Goal: Information Seeking & Learning: Learn about a topic

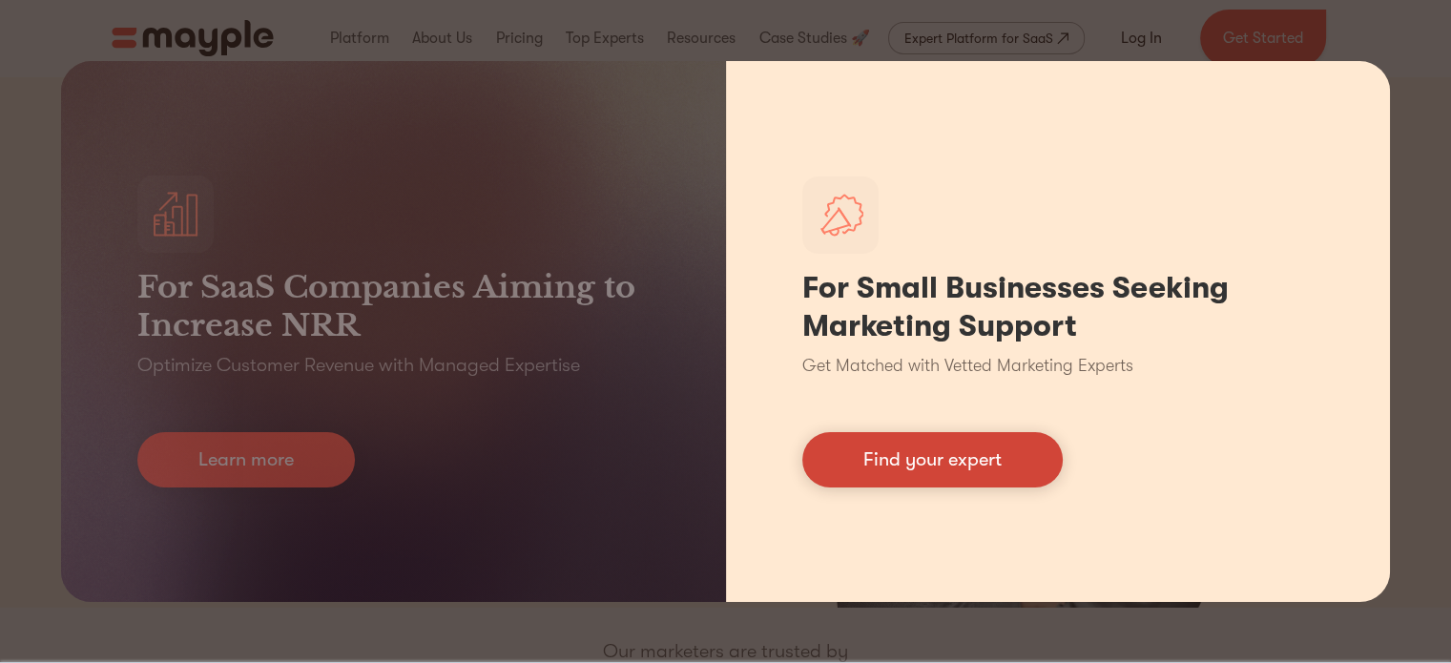
drag, startPoint x: 907, startPoint y: 458, endPoint x: 897, endPoint y: 496, distance: 39.6
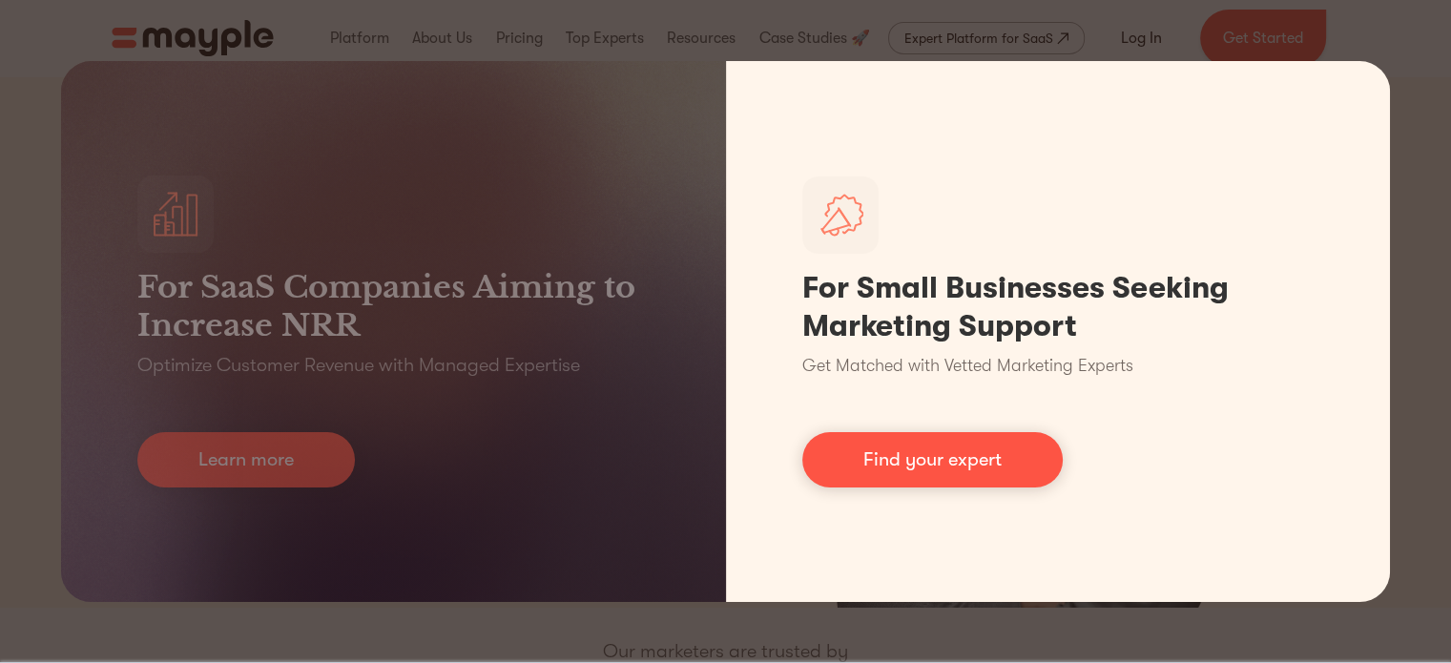
click at [907, 458] on link "Find your expert" at bounding box center [932, 459] width 260 height 55
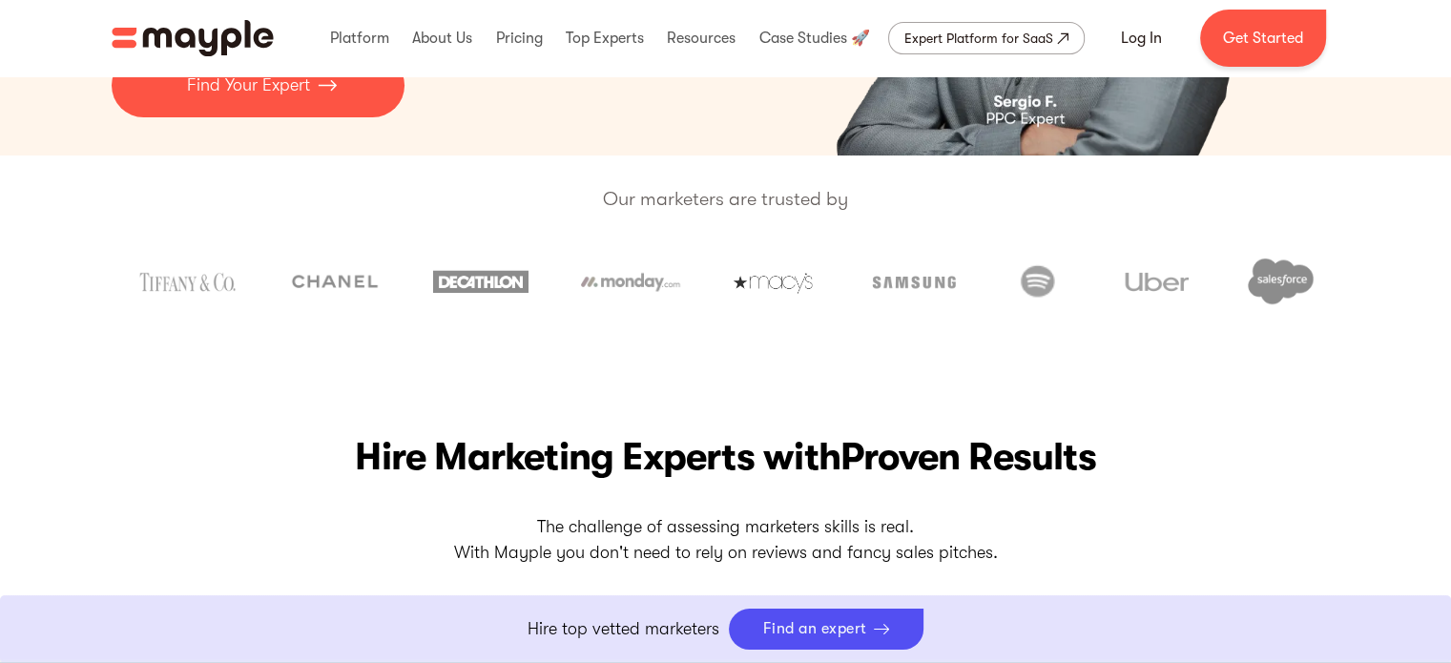
scroll to position [221, 0]
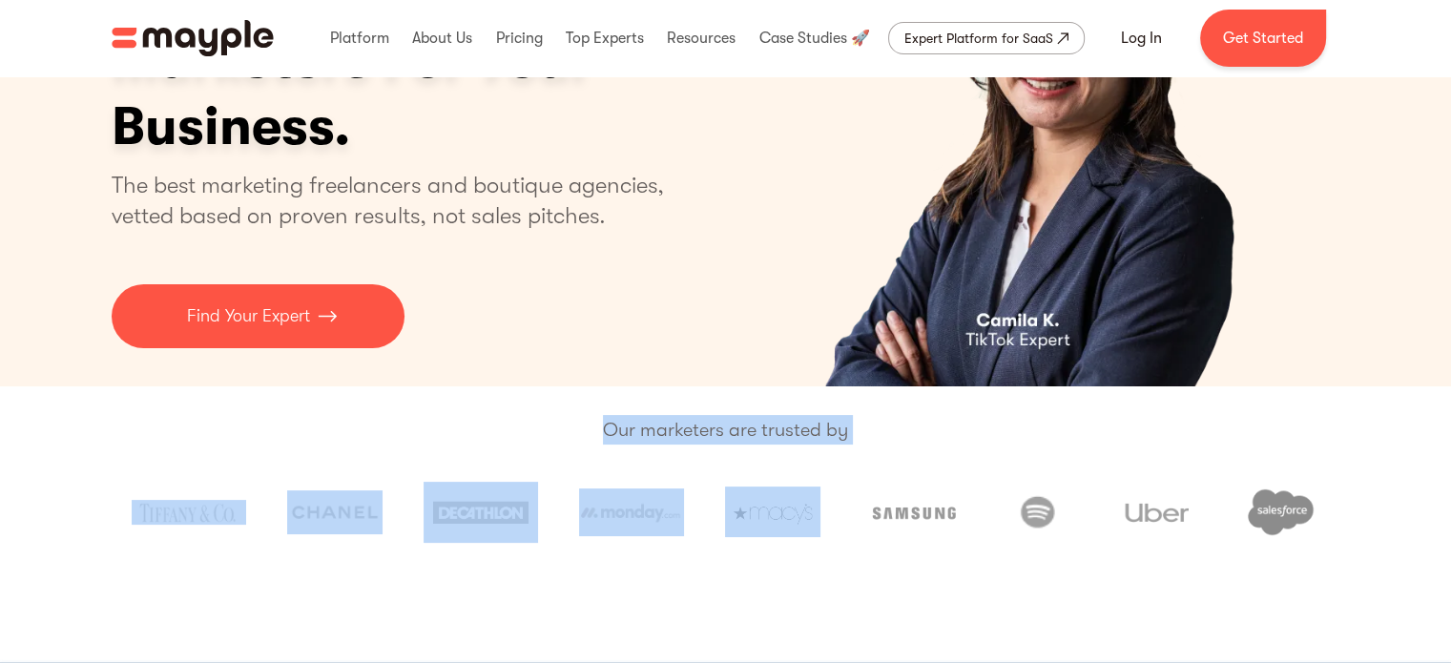
drag, startPoint x: 600, startPoint y: 438, endPoint x: 779, endPoint y: 518, distance: 195.6
click at [780, 519] on div "Our marketers are trusted by" at bounding box center [725, 475] width 1451 height 179
click at [804, 549] on div at bounding box center [726, 512] width 1229 height 89
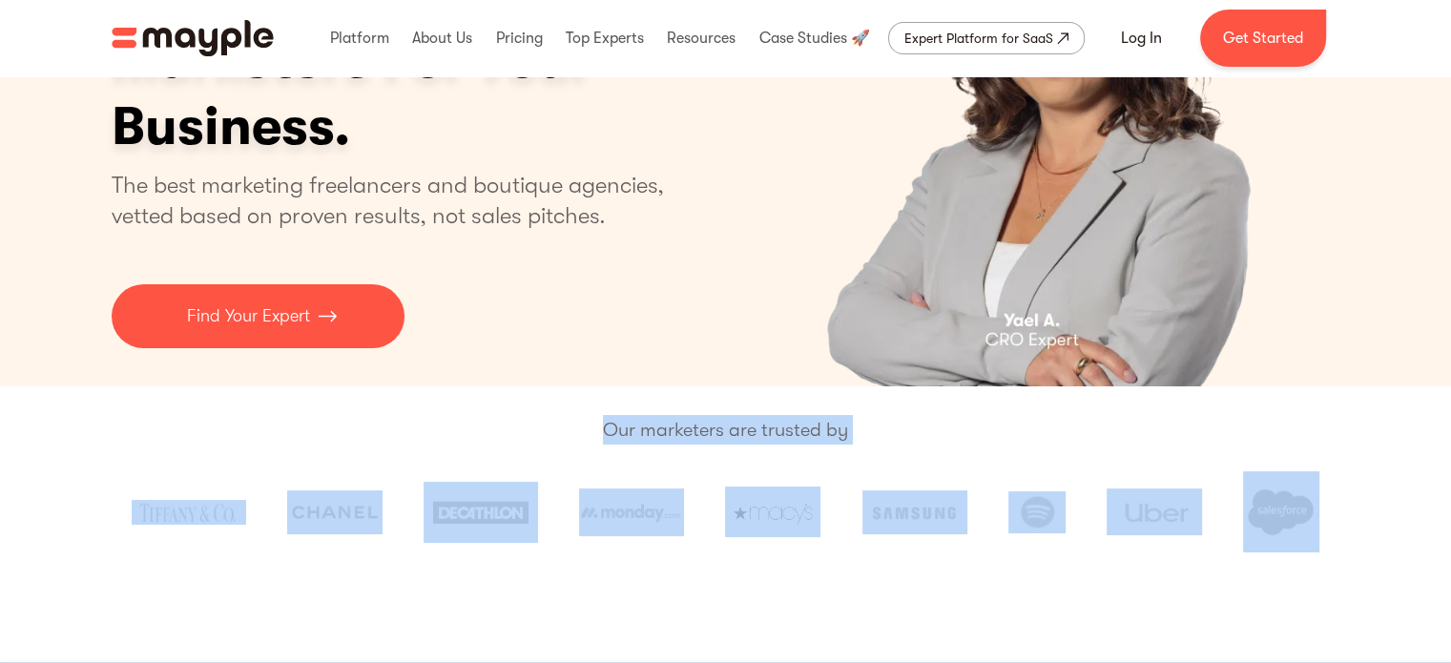
drag, startPoint x: 605, startPoint y: 432, endPoint x: 1285, endPoint y: 526, distance: 686.7
click at [1285, 526] on div "Our marketers are trusted by" at bounding box center [725, 475] width 1451 height 179
click at [1153, 556] on div "Our marketers are trusted by" at bounding box center [725, 475] width 1451 height 179
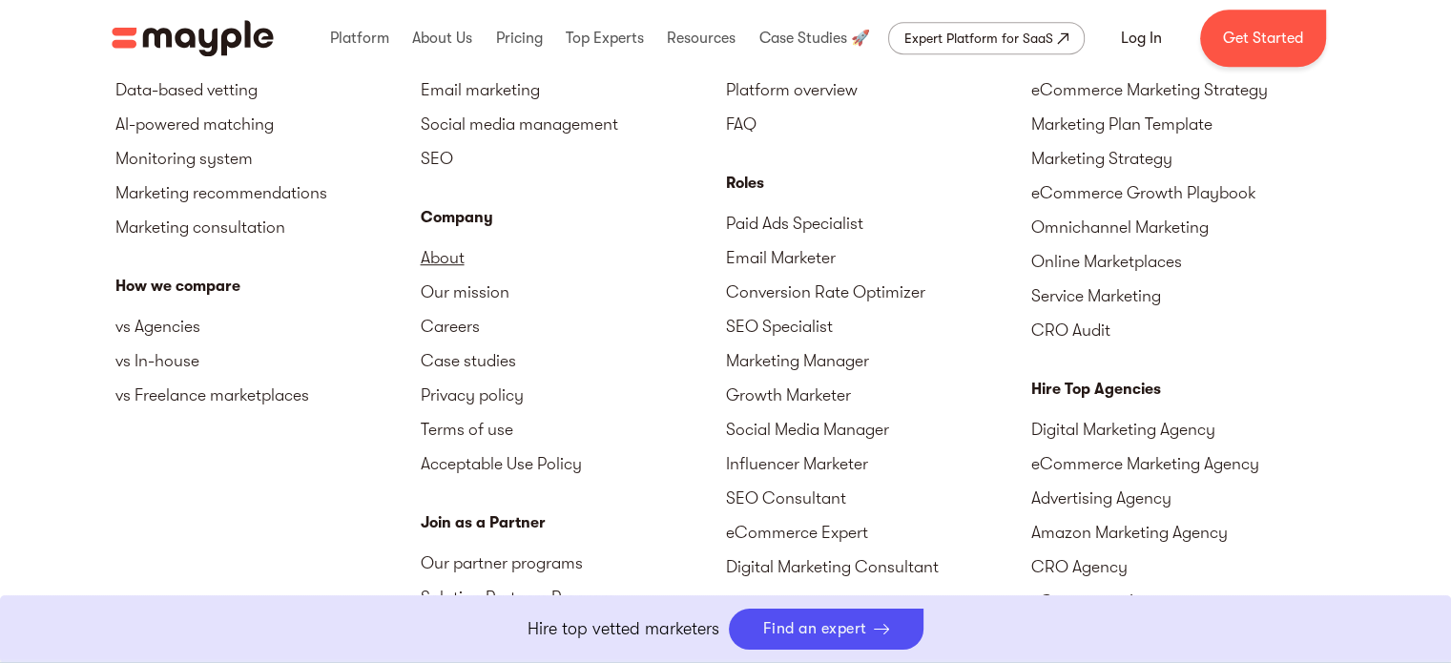
scroll to position [8645, 0]
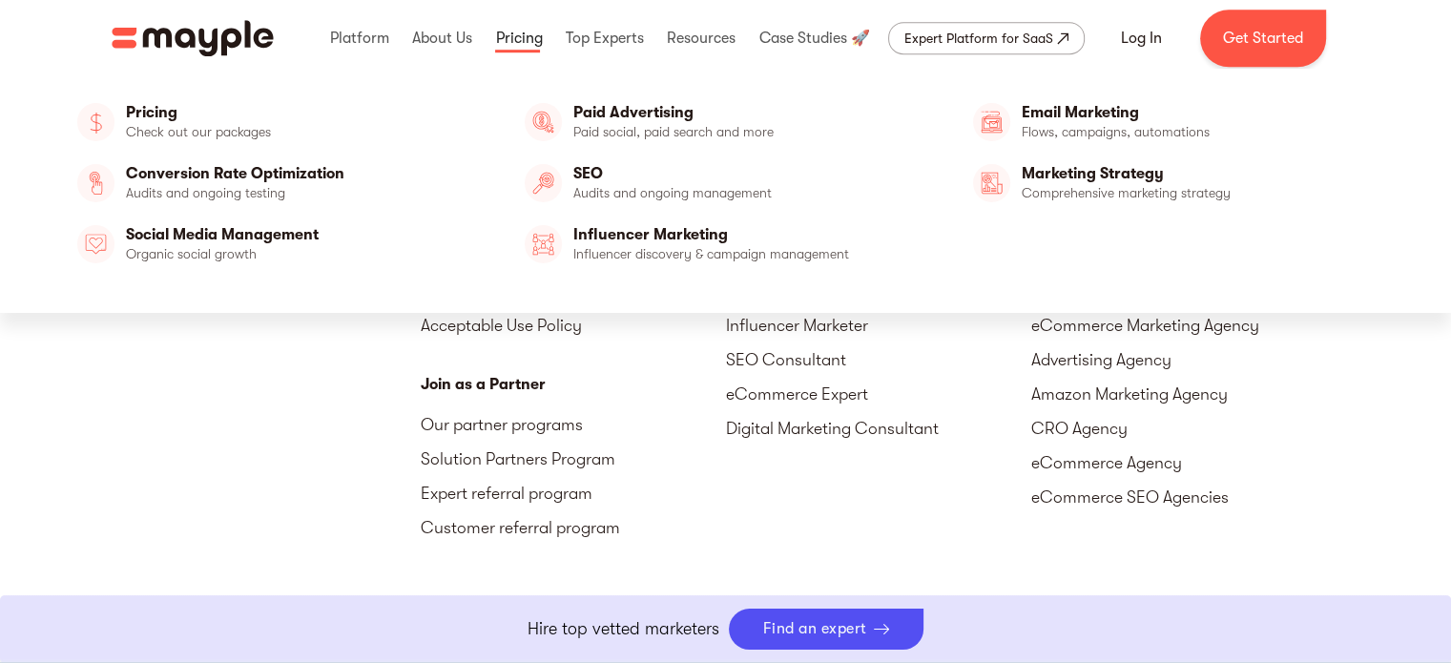
click at [519, 29] on link at bounding box center [518, 38] width 56 height 61
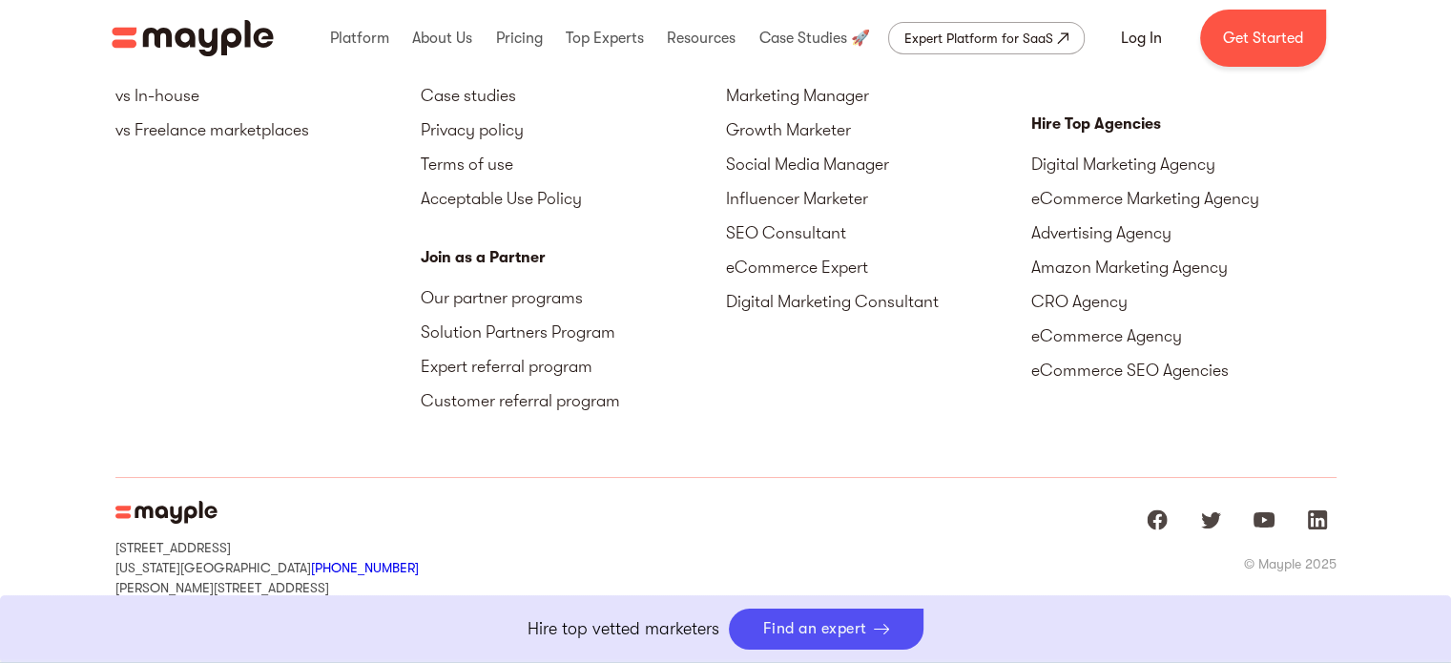
scroll to position [6829, 0]
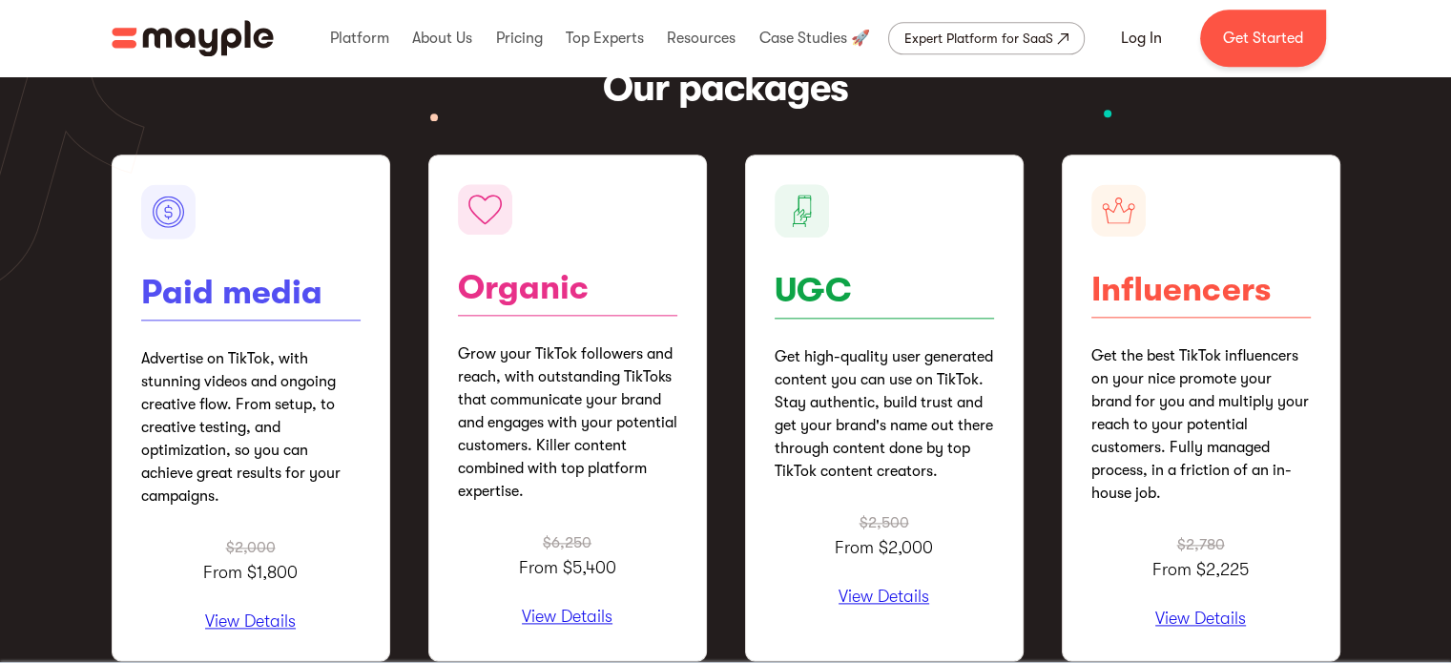
scroll to position [2409, 0]
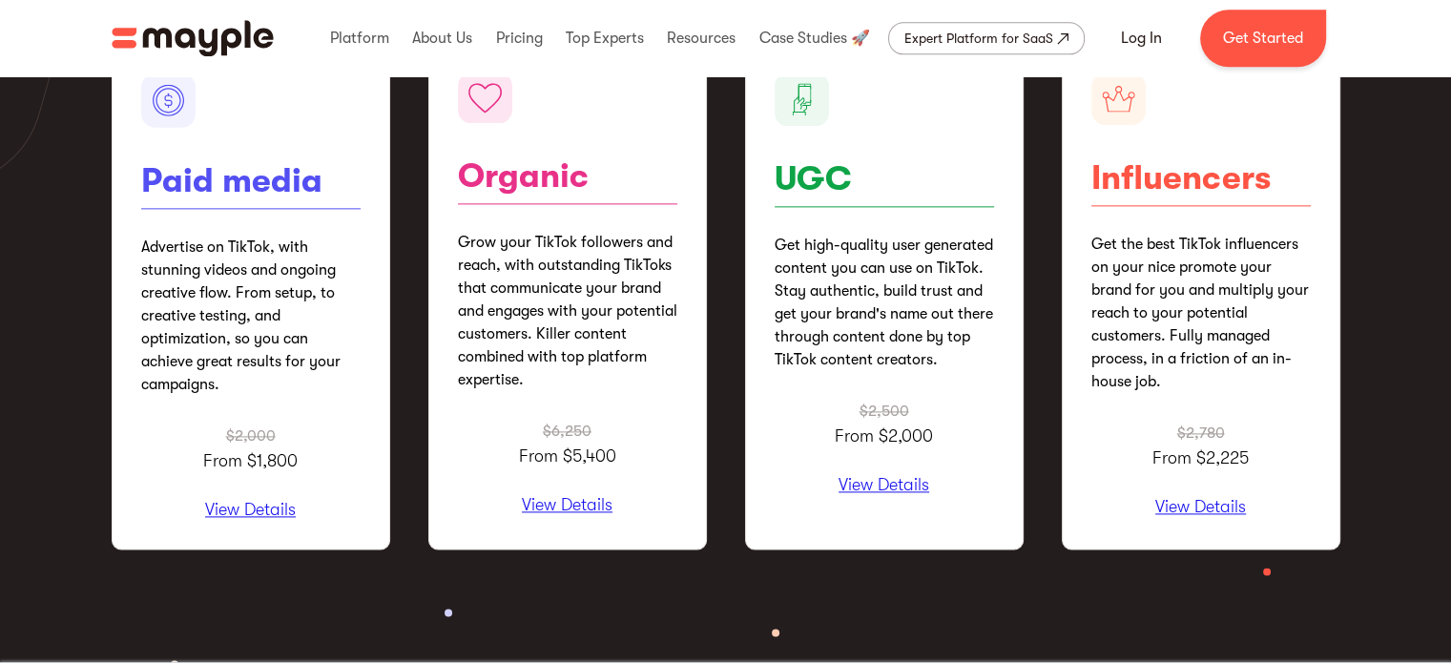
drag, startPoint x: 1465, startPoint y: 56, endPoint x: 1433, endPoint y: 303, distance: 249.1
click at [916, 266] on p "Get high-quality user generated content you can use on TikTok. Stay authentic, …" at bounding box center [884, 302] width 219 height 137
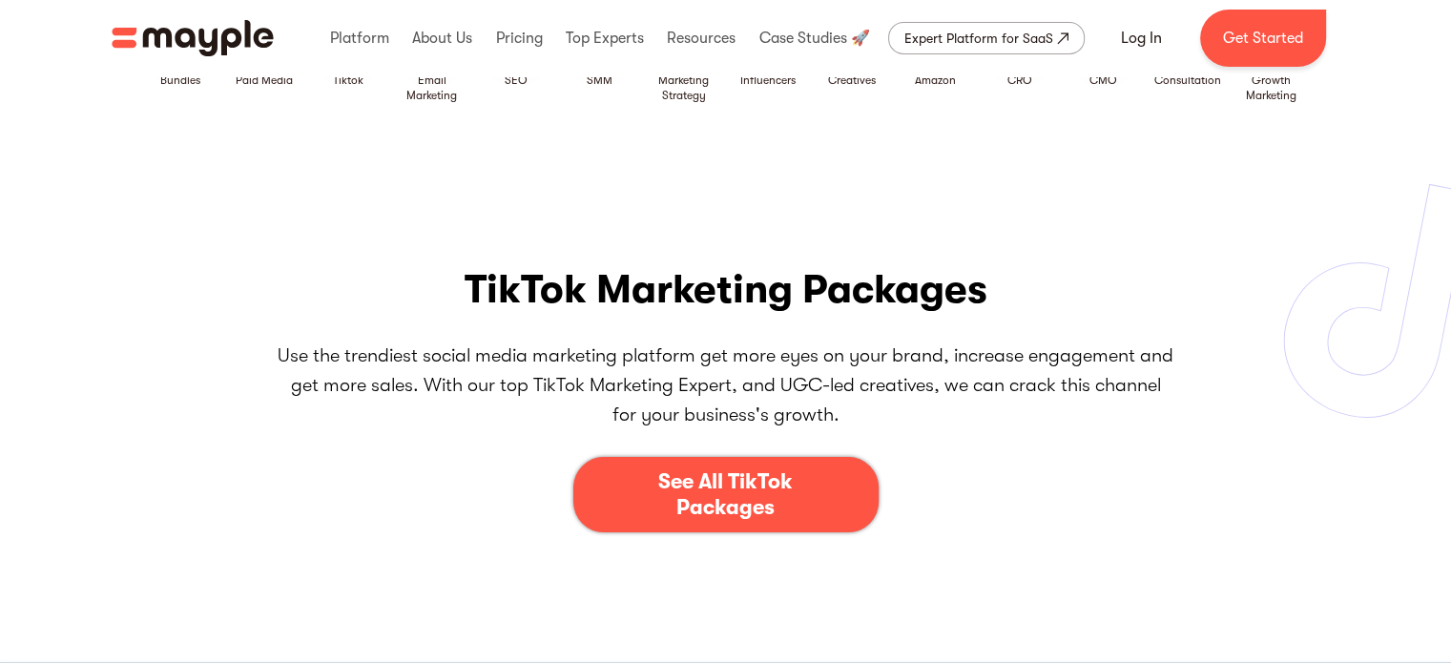
scroll to position [0, 0]
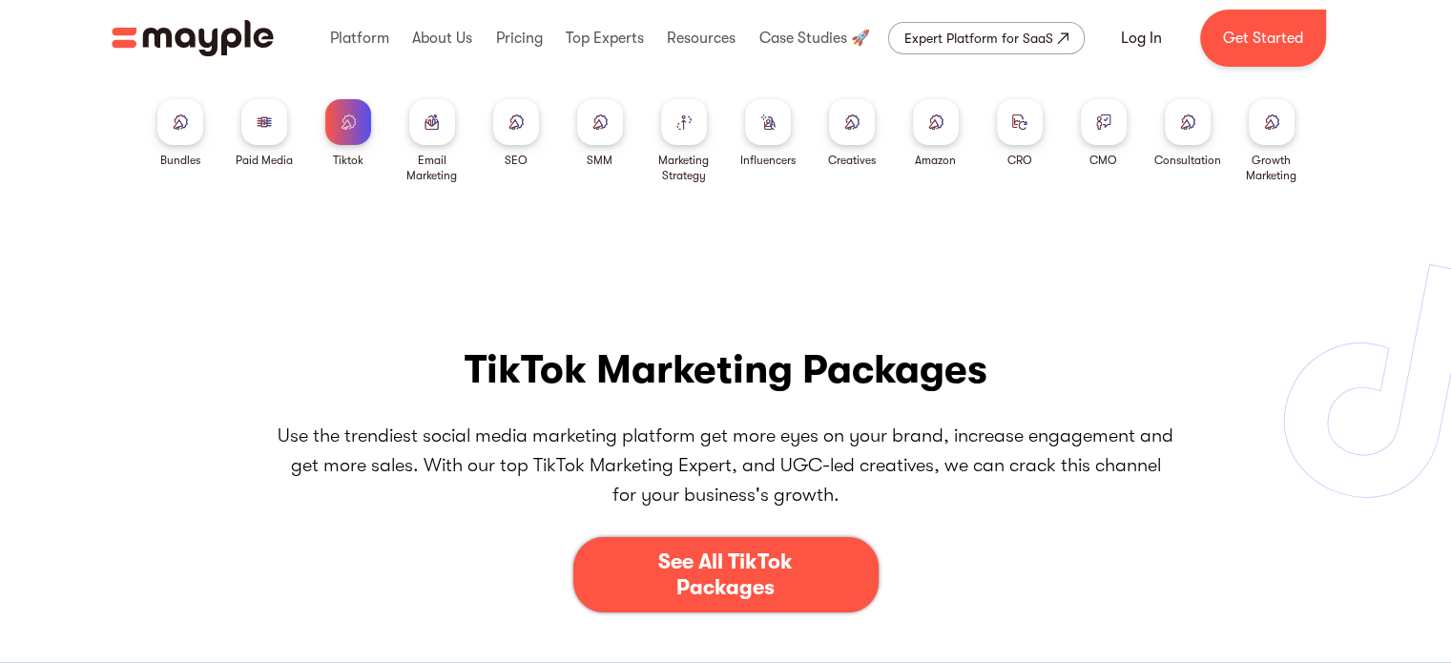
click at [436, 131] on div at bounding box center [432, 122] width 46 height 46
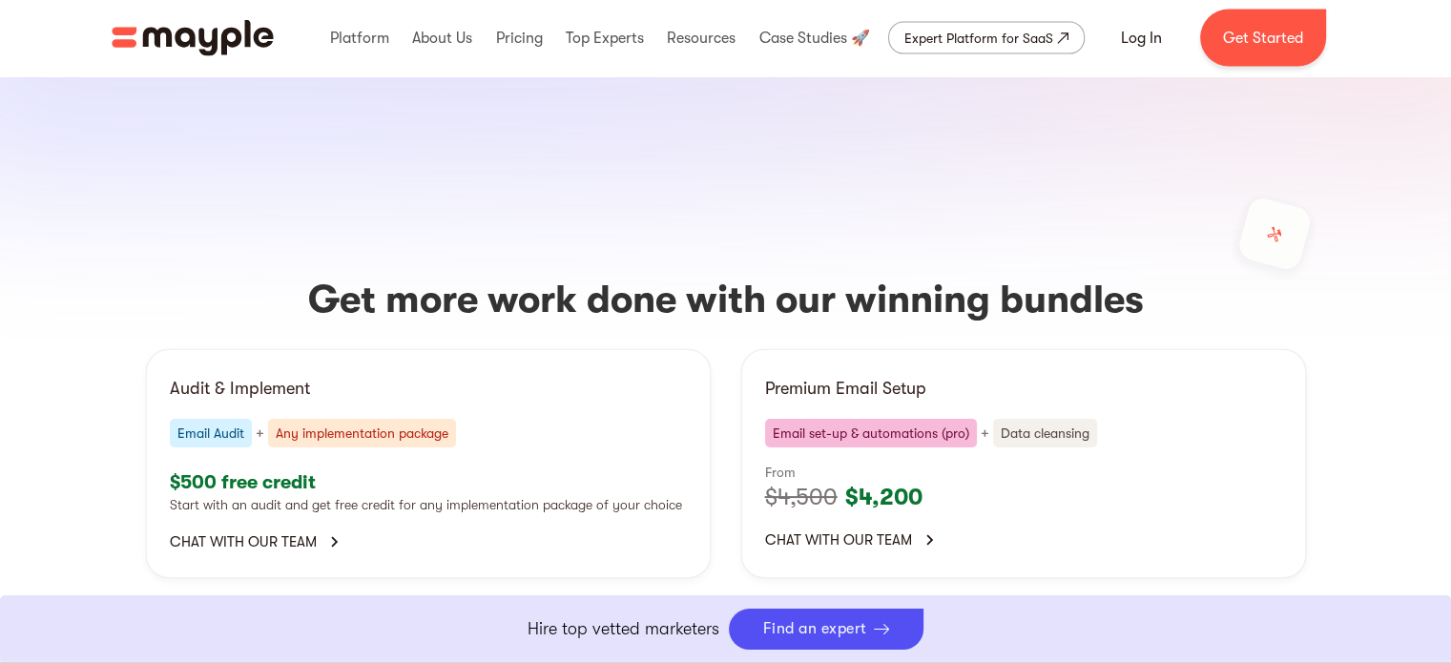
scroll to position [4194, 0]
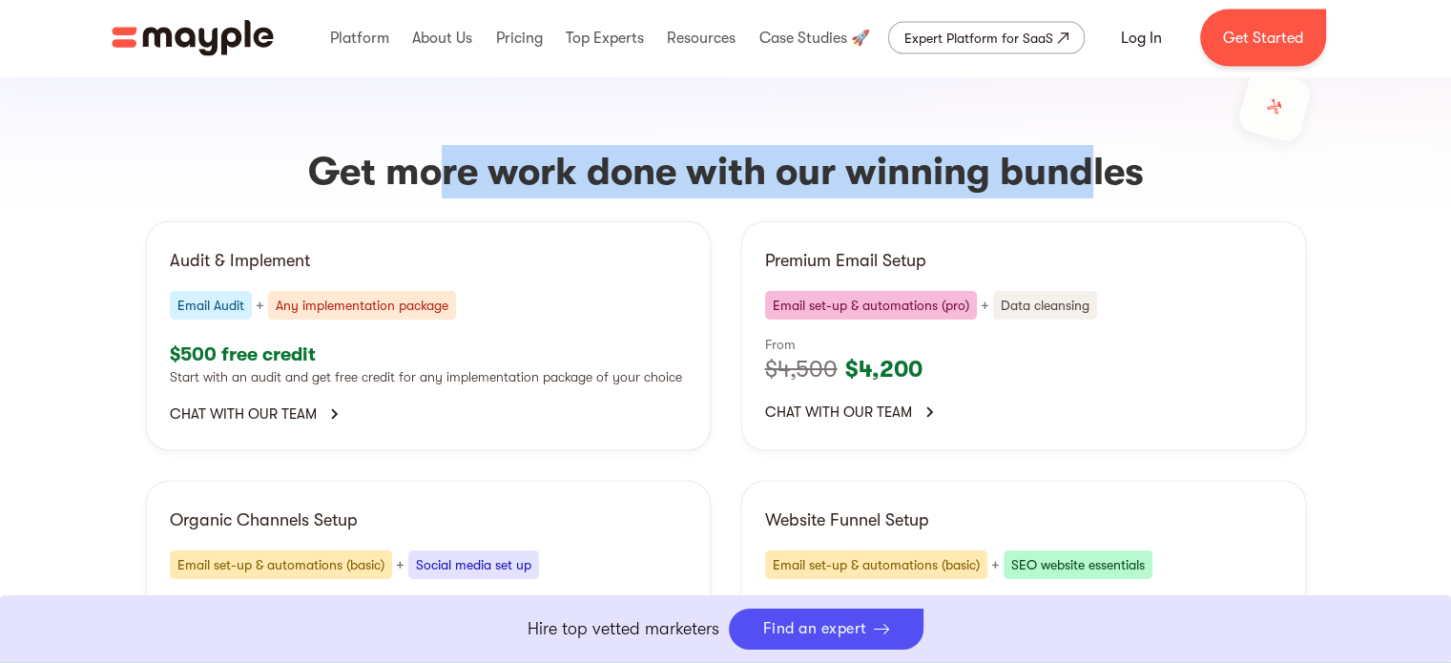
drag, startPoint x: 435, startPoint y: 121, endPoint x: 1092, endPoint y: 121, distance: 656.5
click at [1092, 145] on h3 "Get more work done with our winning bundles" at bounding box center [726, 171] width 1160 height 53
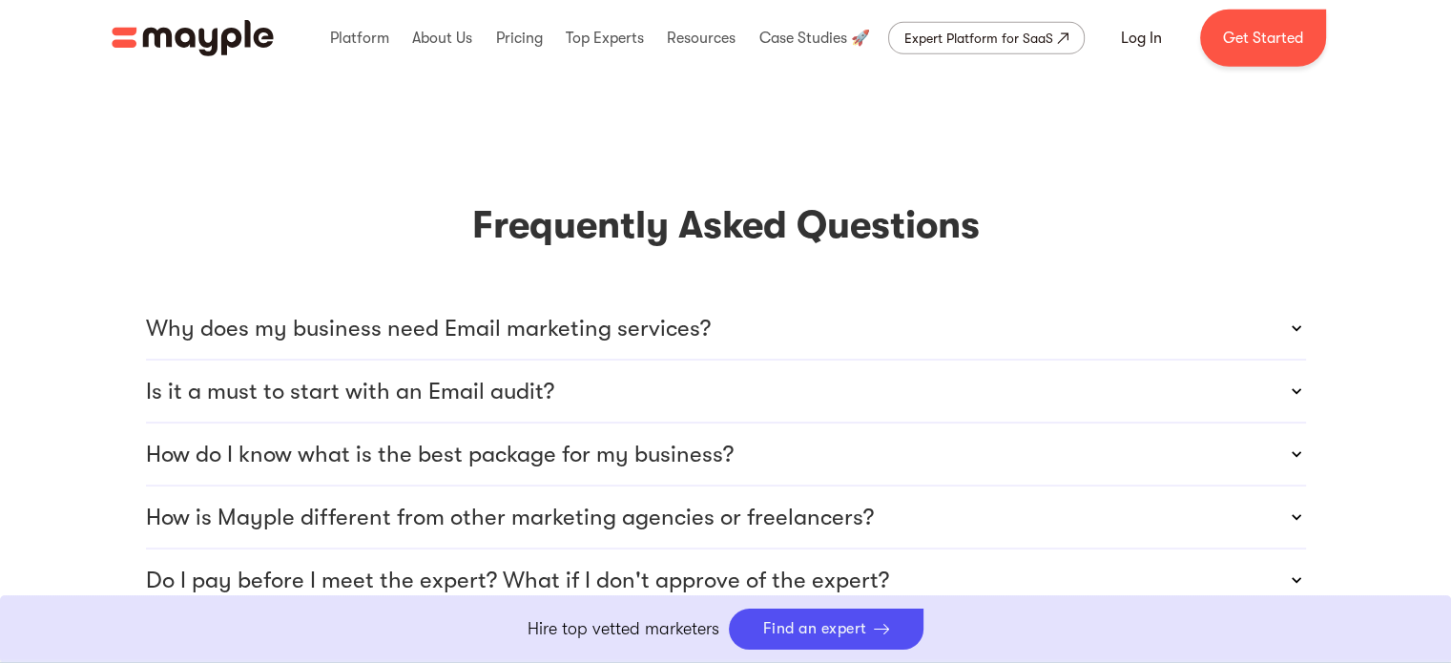
scroll to position [5748, 0]
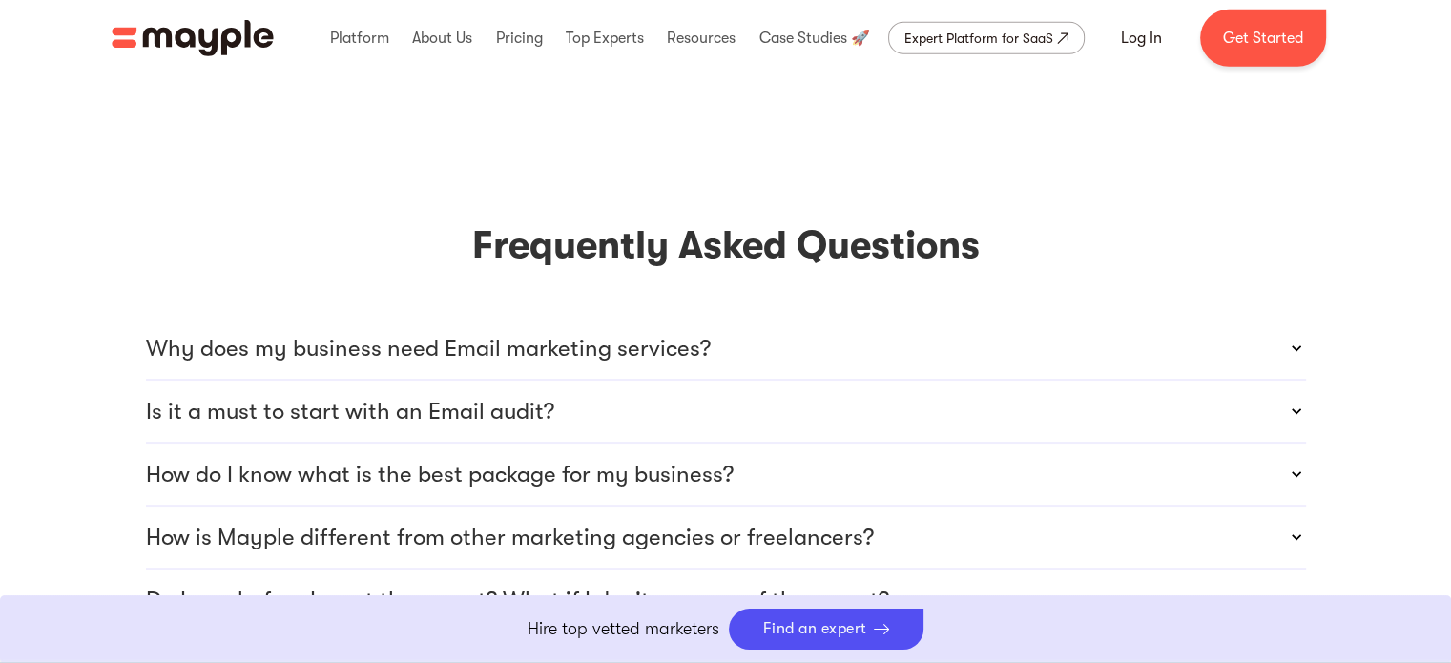
click at [1231, 318] on div "Why does my business need Email marketing services?" at bounding box center [726, 348] width 1160 height 61
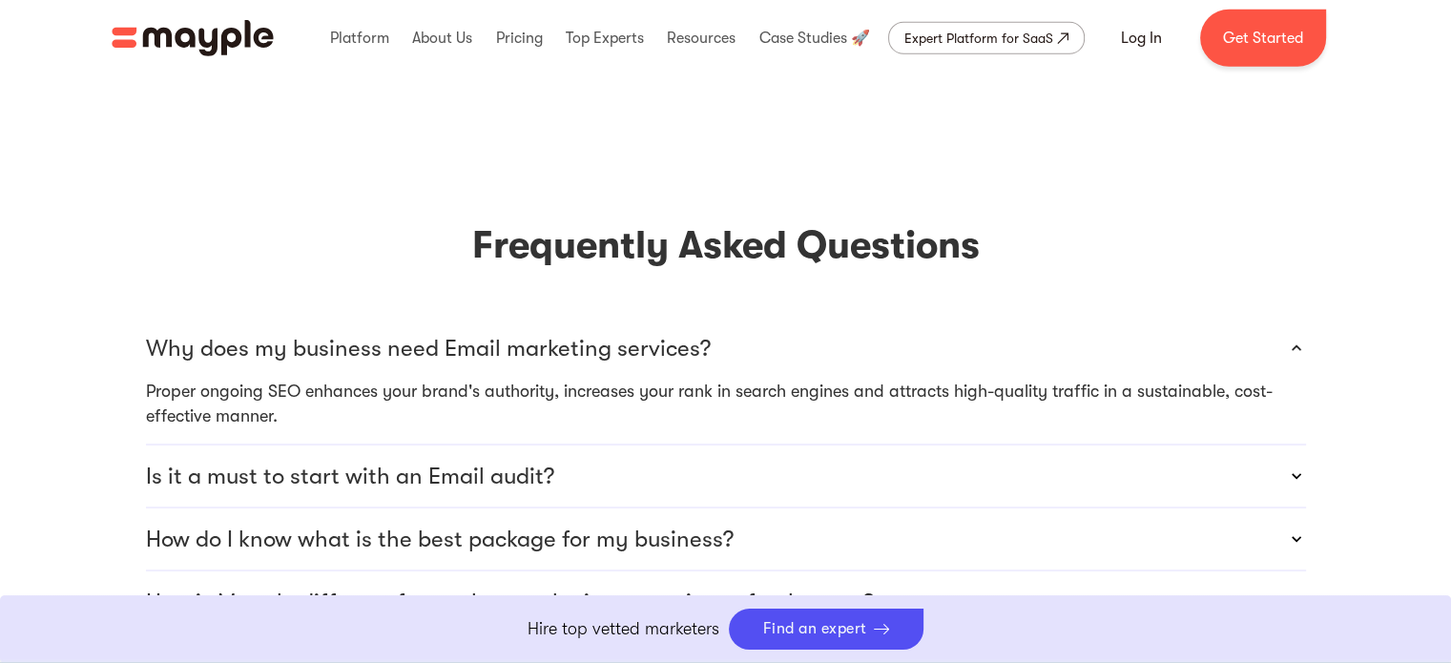
click at [1229, 318] on div "Why does my business need Email marketing services?" at bounding box center [726, 348] width 1160 height 61
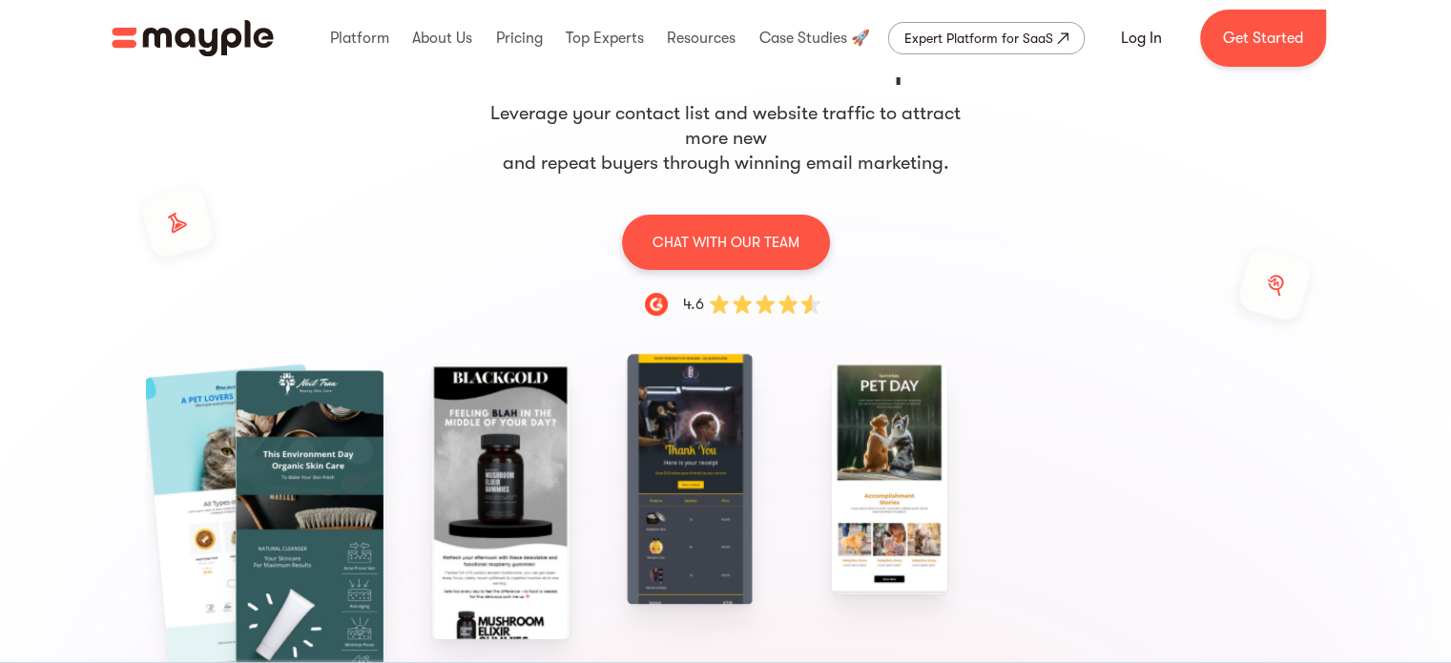
scroll to position [0, 0]
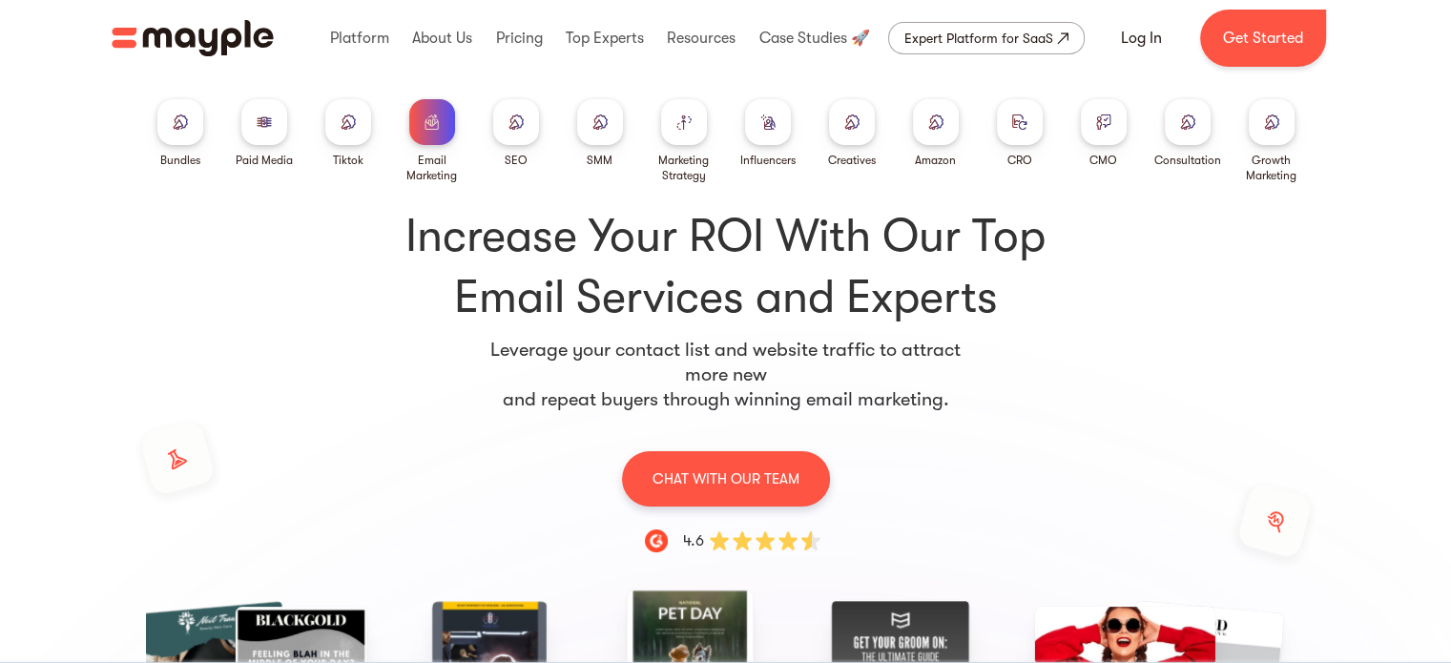
click at [519, 127] on img at bounding box center [516, 122] width 15 height 14
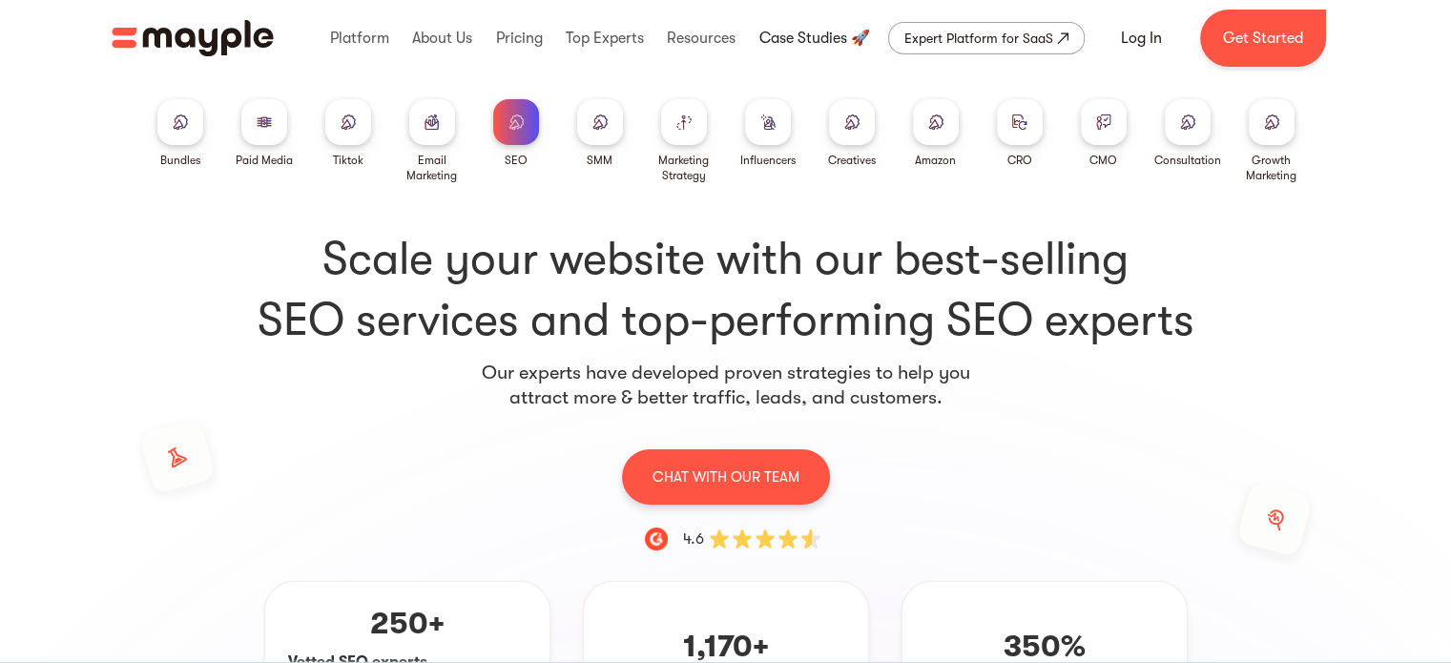
click at [815, 49] on link at bounding box center [814, 38] width 120 height 61
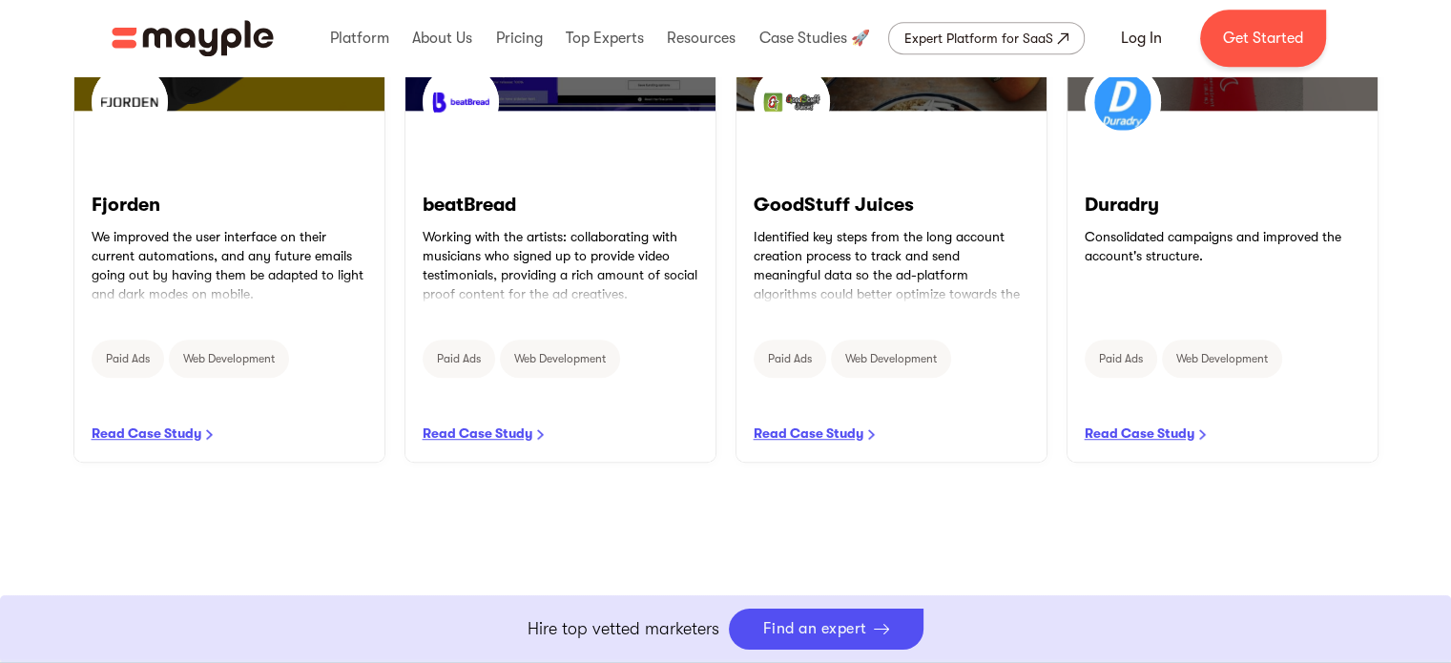
scroll to position [1313, 0]
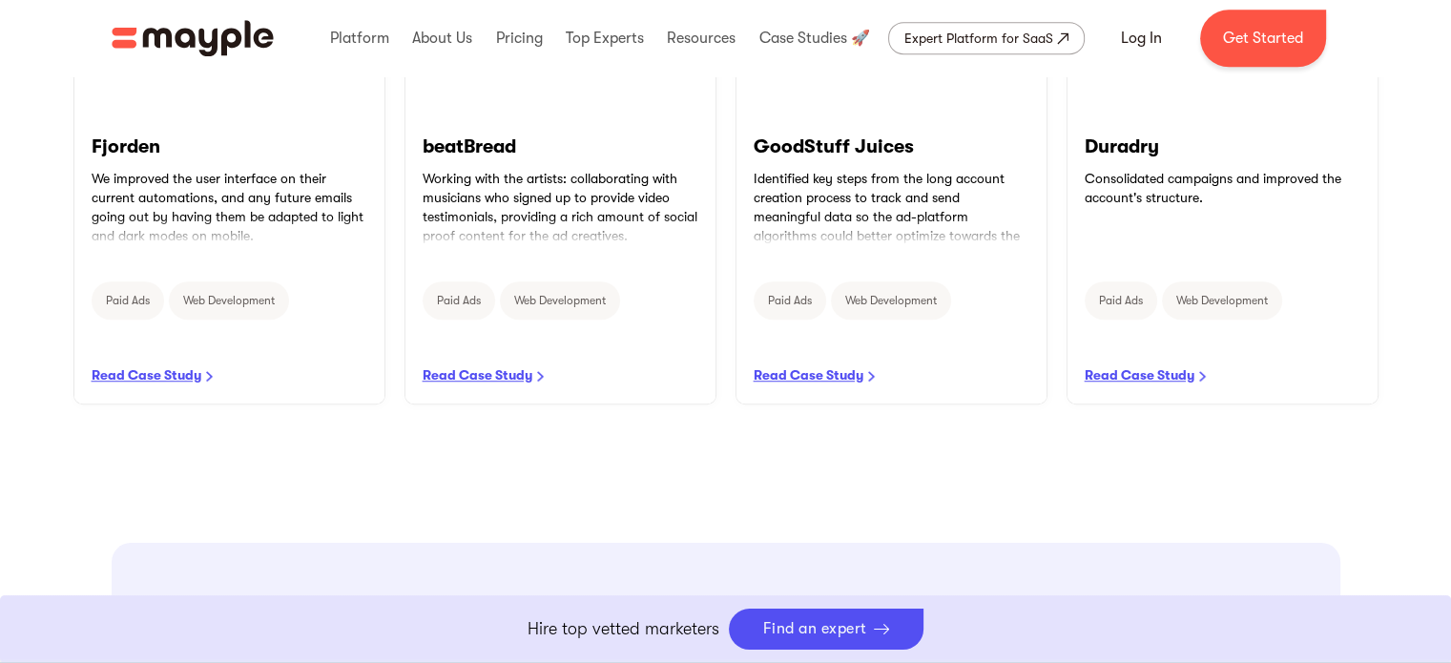
drag, startPoint x: 1465, startPoint y: 68, endPoint x: 1465, endPoint y: 308, distance: 240.5
click at [792, 365] on link "READ CASE STUDY" at bounding box center [891, 231] width 318 height 359
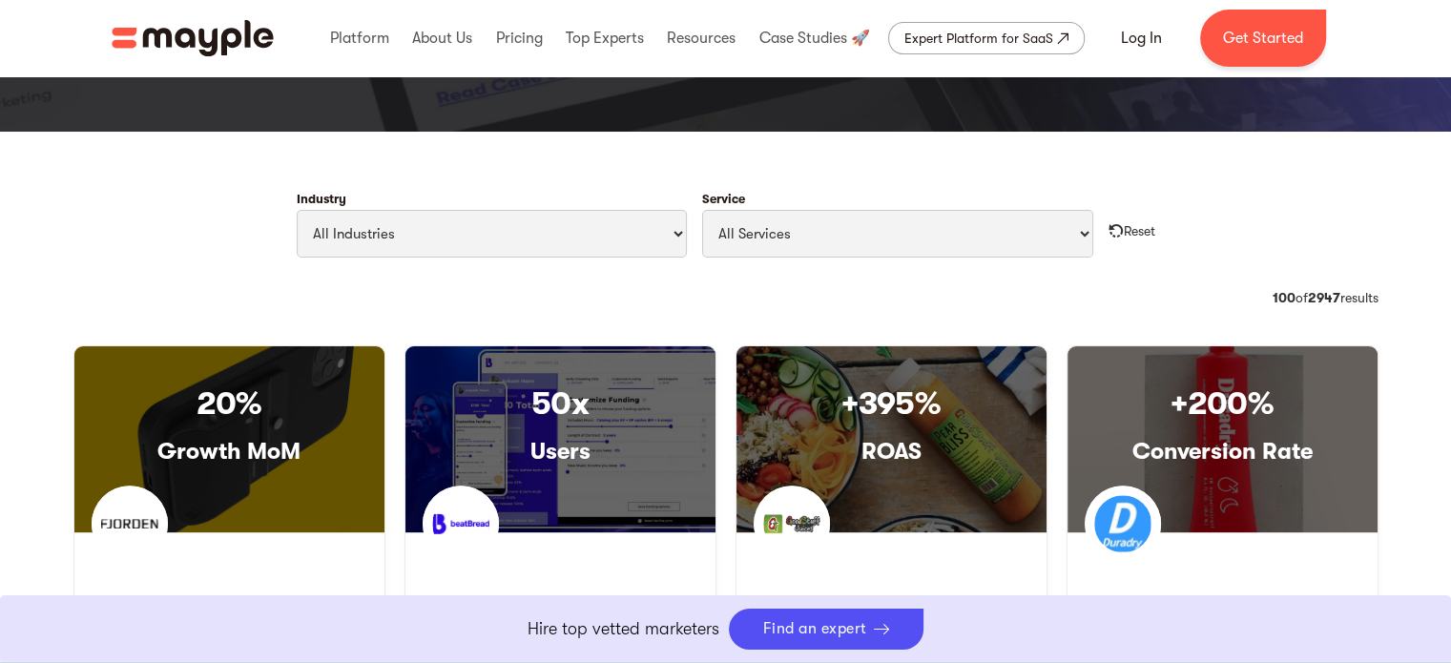
scroll to position [906, 0]
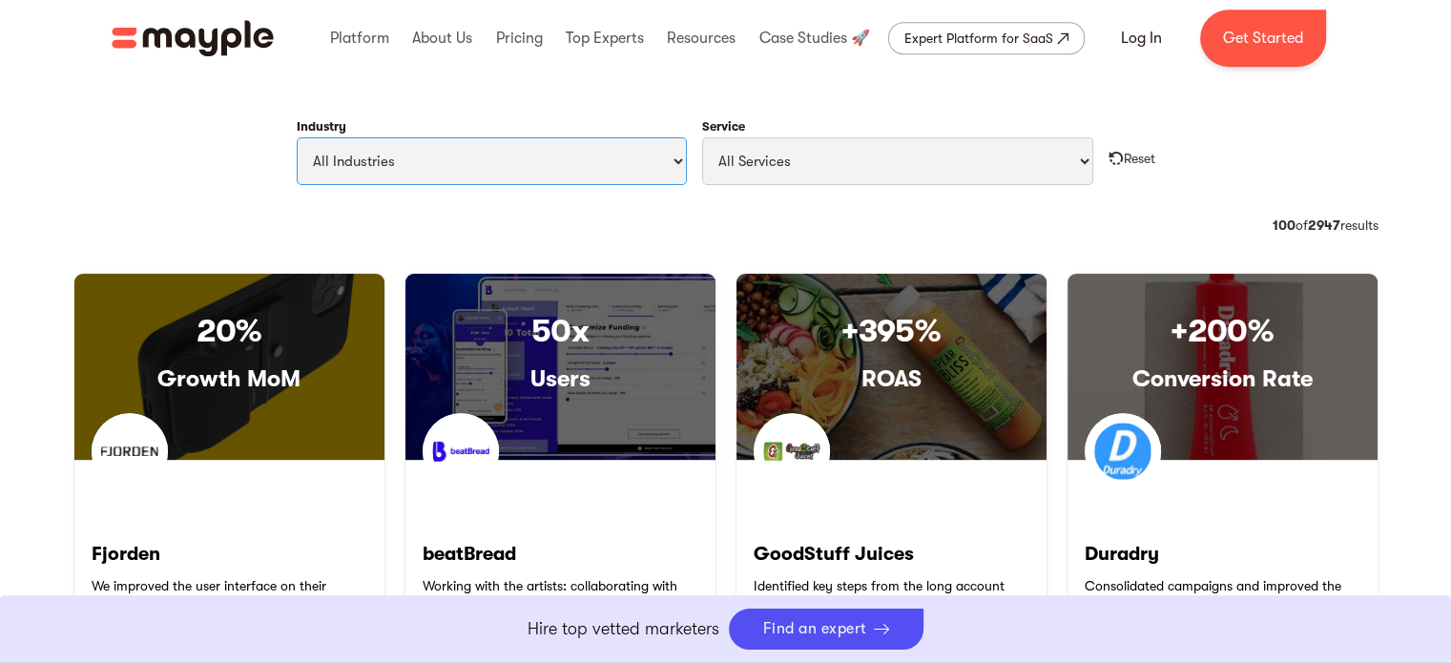
click at [590, 161] on select "All Industries Travel & Leisure Nonprofit & Government Automotive & Transportat…" at bounding box center [492, 161] width 391 height 48
drag, startPoint x: 590, startPoint y: 161, endPoint x: 604, endPoint y: 160, distance: 14.3
click at [590, 161] on select "All Industries Travel & Leisure Nonprofit & Government Automotive & Transportat…" at bounding box center [492, 161] width 391 height 48
click at [828, 159] on select "All Services Paid Ads Email Marketing SEO CRO Social Media Management Marketing…" at bounding box center [897, 161] width 391 height 48
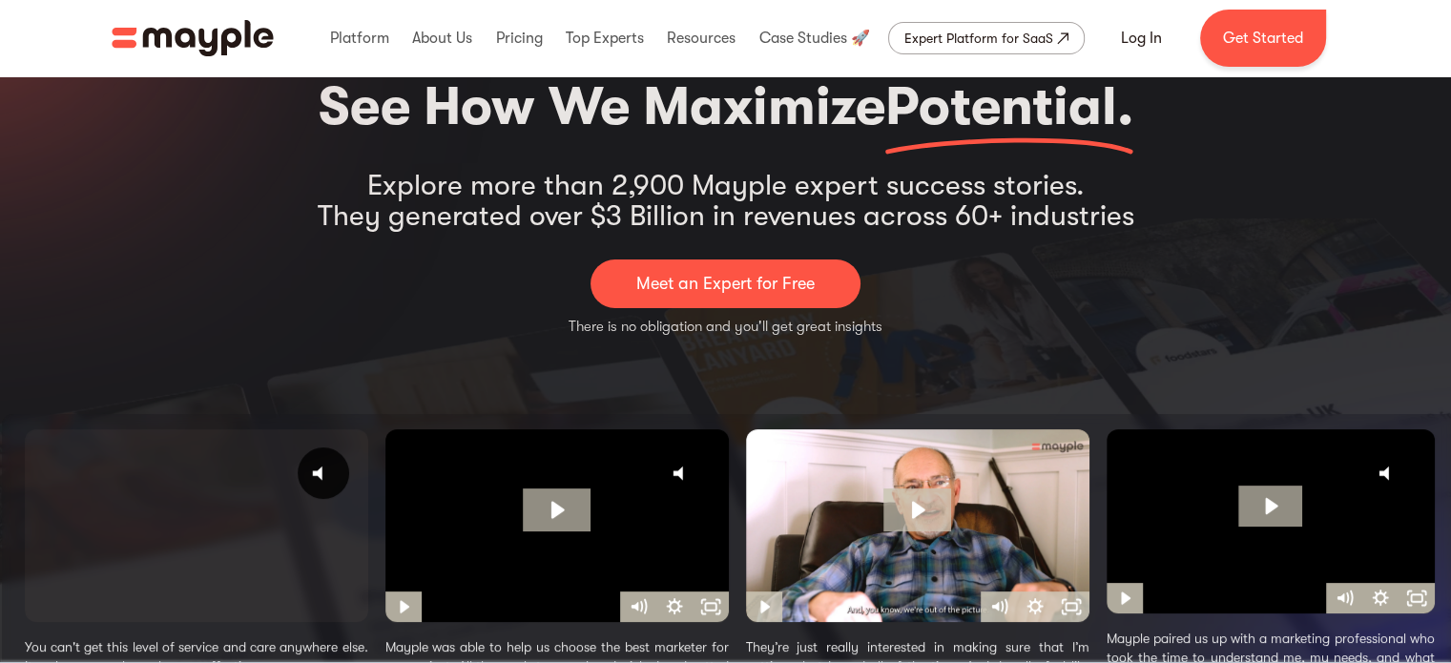
scroll to position [0, 0]
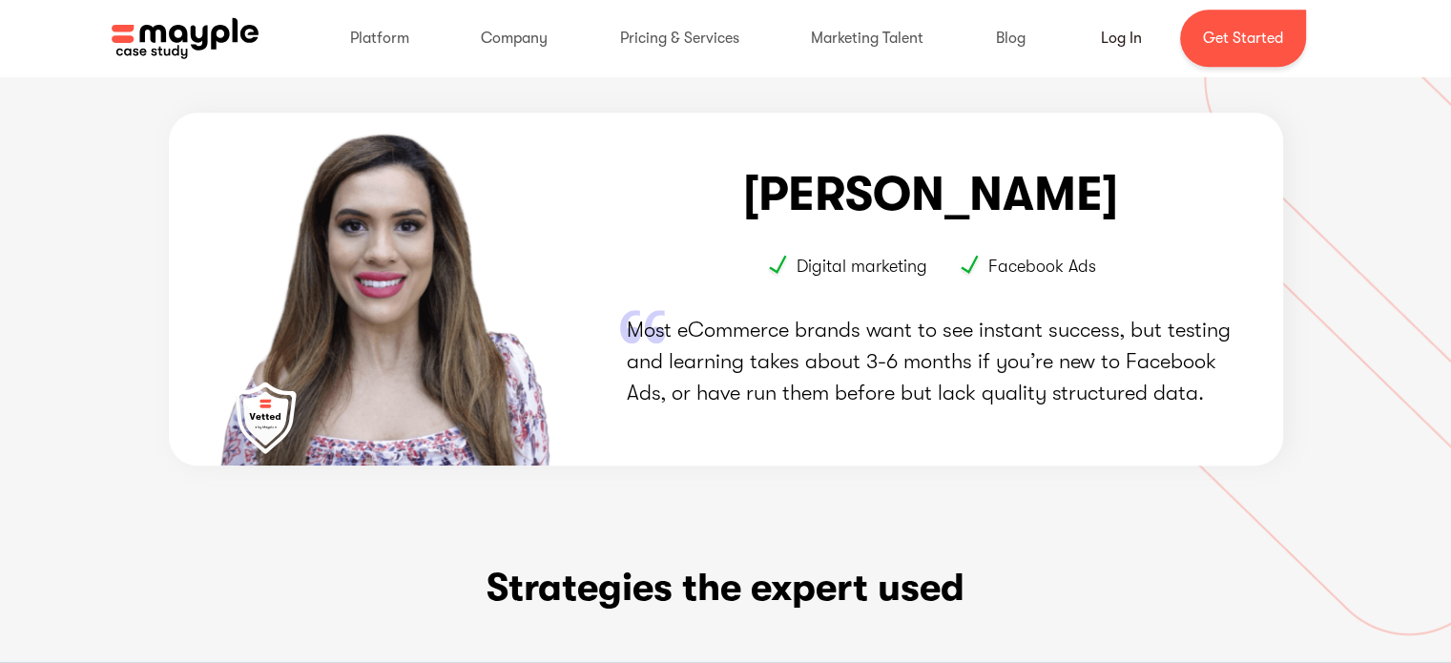
scroll to position [1748, 0]
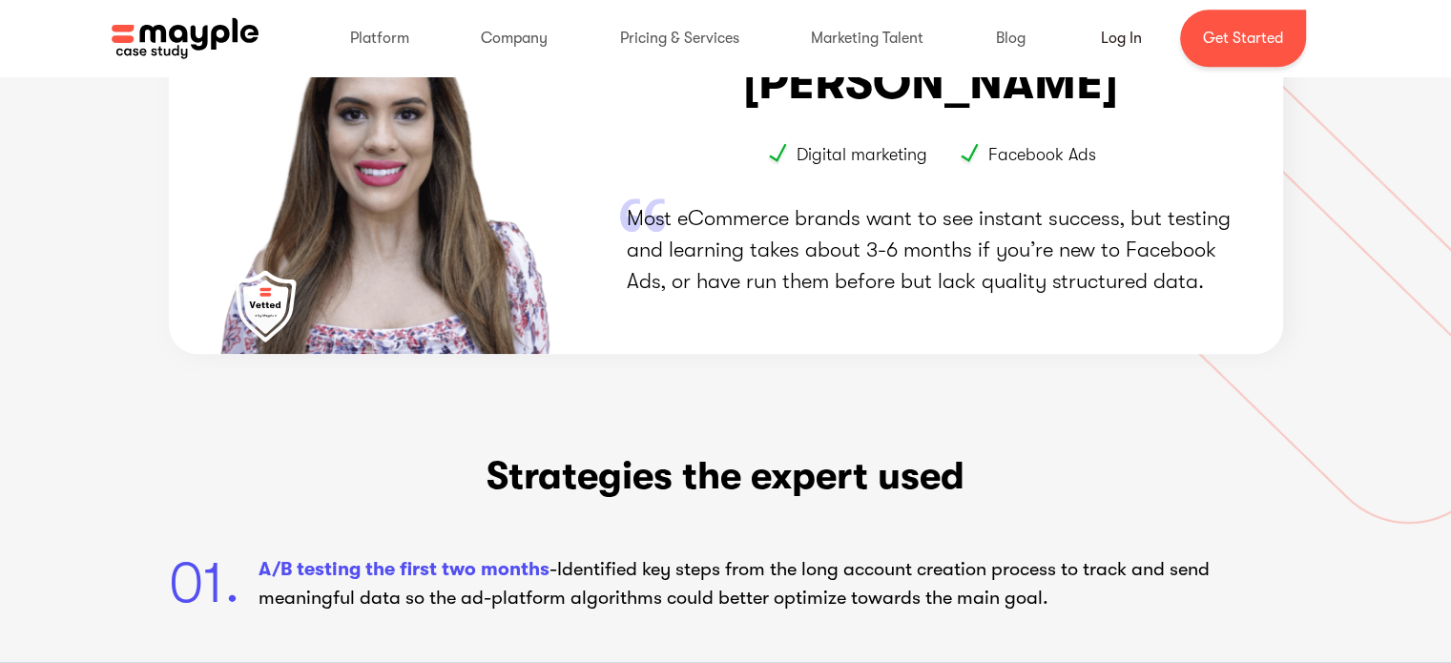
drag, startPoint x: 1465, startPoint y: 72, endPoint x: 1461, endPoint y: 376, distance: 304.4
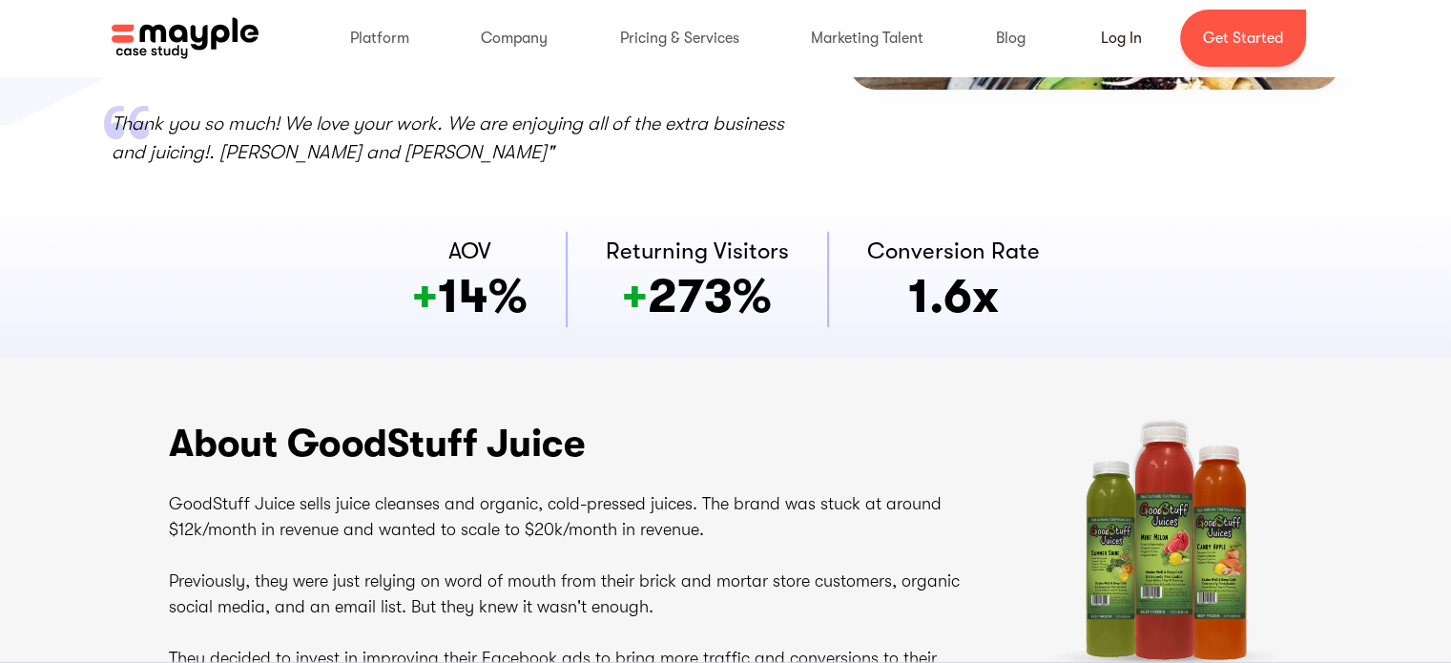
scroll to position [0, 0]
